Goal: Task Accomplishment & Management: Complete application form

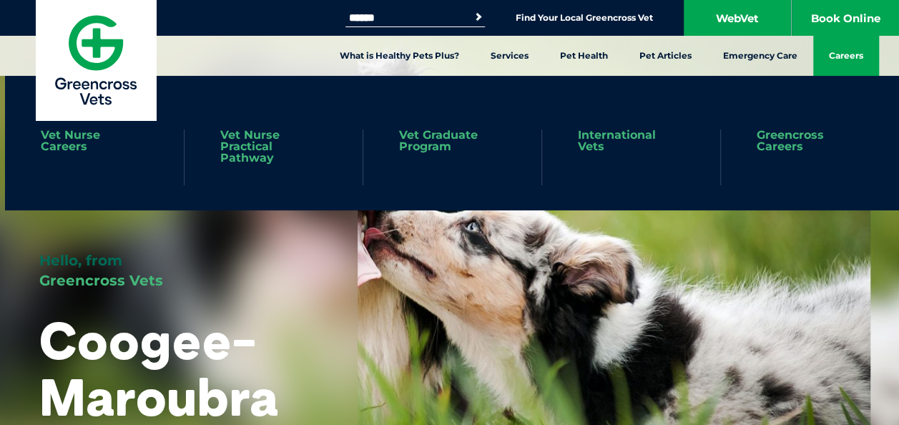
click at [830, 67] on link "Careers" at bounding box center [847, 56] width 66 height 40
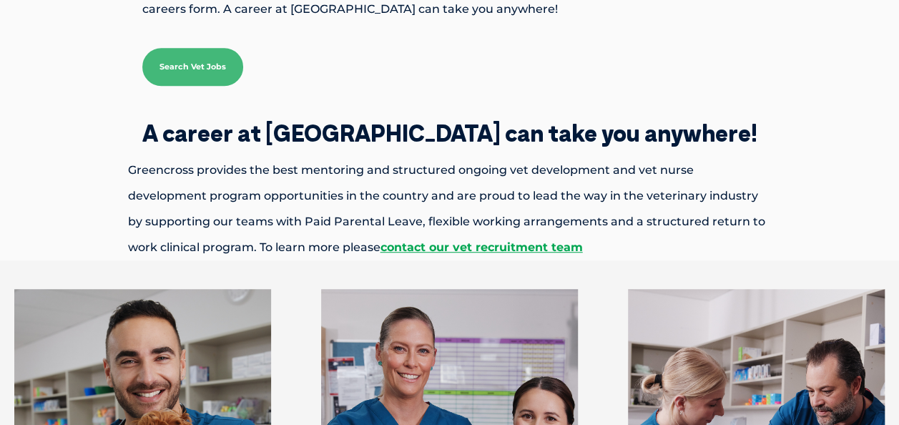
scroll to position [354, 0]
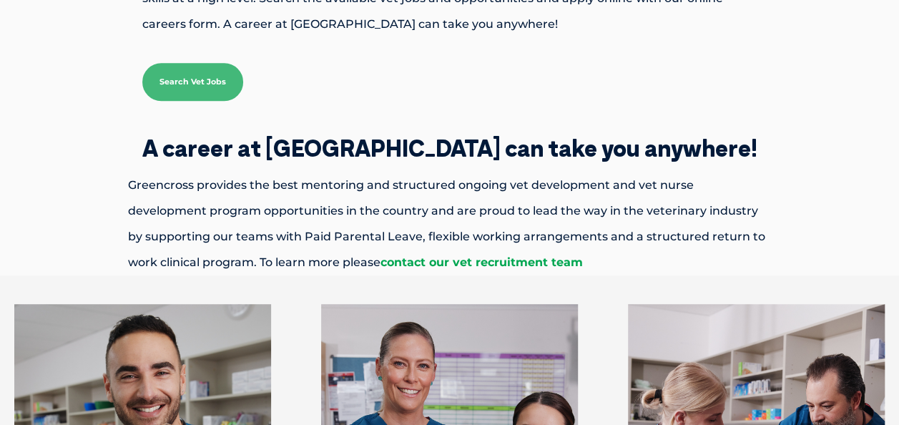
click at [389, 263] on link "contact our vet recruitment team" at bounding box center [482, 262] width 203 height 14
click at [716, 150] on h2 "A career at Greencross can take you anywhere!" at bounding box center [450, 148] width 744 height 23
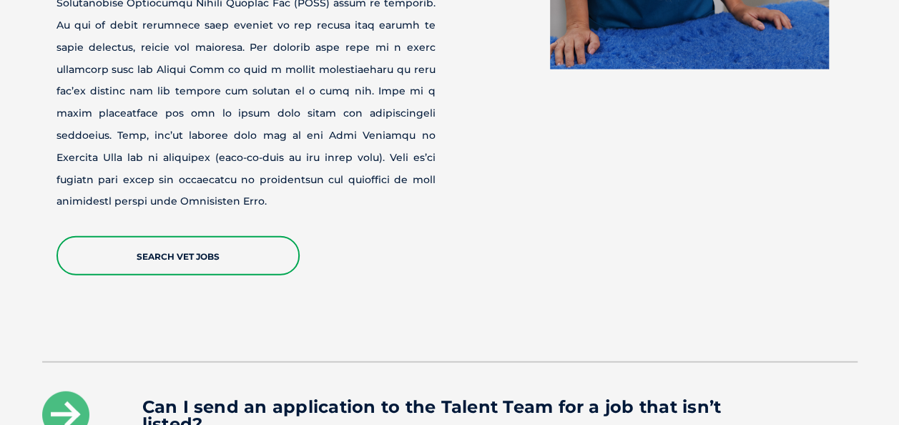
scroll to position [1732, 0]
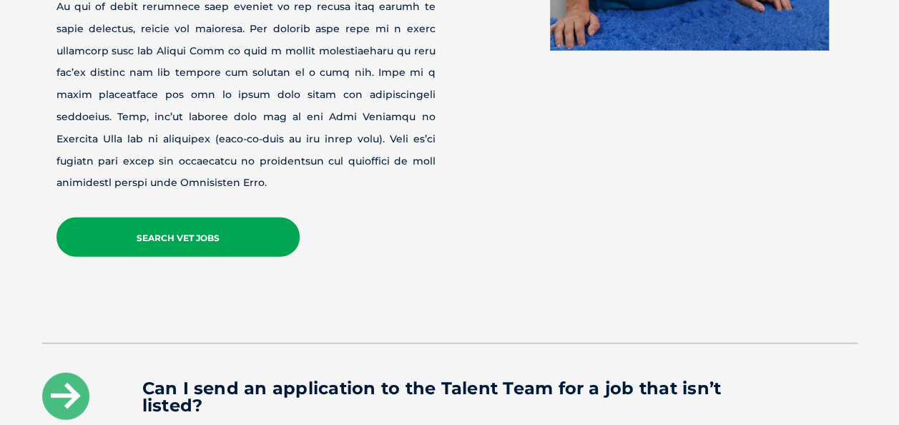
click at [285, 218] on link "Search Vet Jobs" at bounding box center [178, 237] width 243 height 39
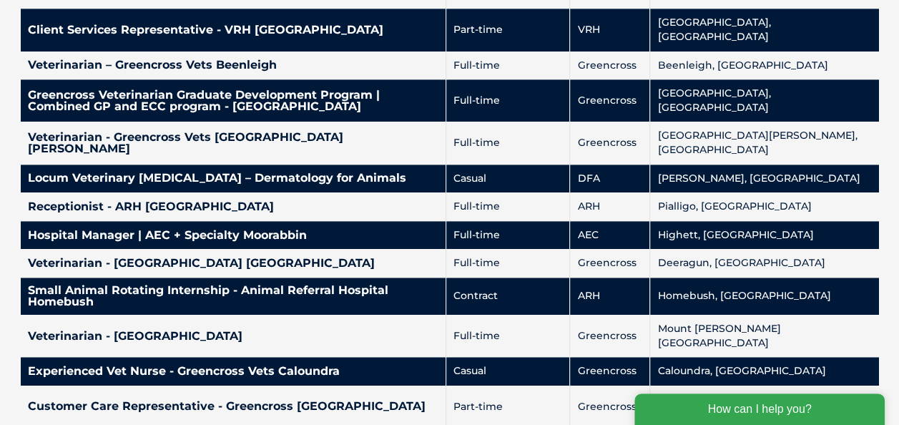
scroll to position [905, 0]
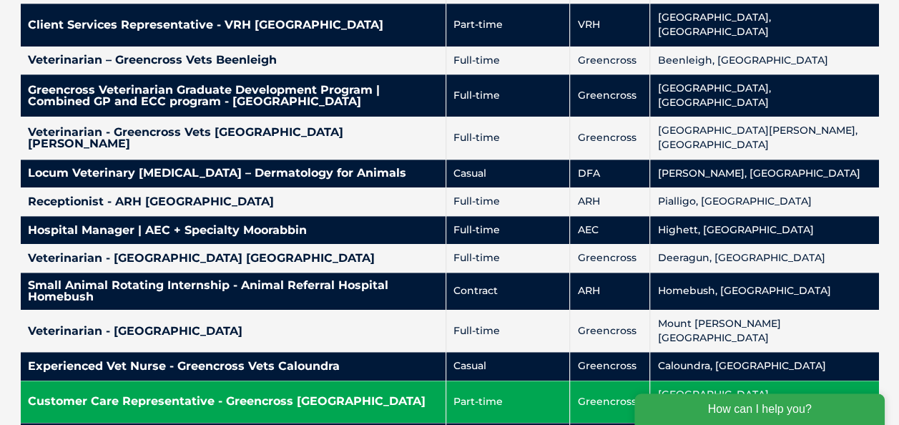
click at [650, 381] on td "Greencross" at bounding box center [610, 402] width 80 height 42
